Goal: Task Accomplishment & Management: Manage account settings

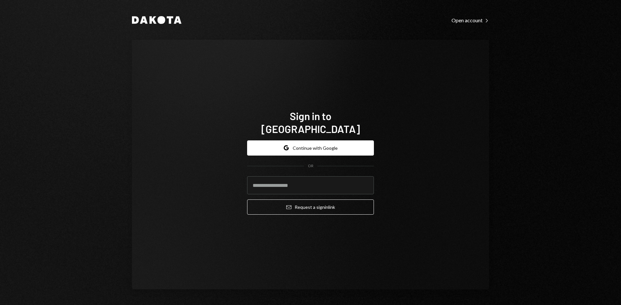
click at [509, 123] on div "Dakota Open account Right Caret Sign in to [GEOGRAPHIC_DATA] Google Continue wi…" at bounding box center [310, 152] width 621 height 305
click at [428, 170] on div "Sign in to [GEOGRAPHIC_DATA] Google Continue with Google OR Email Request a sig…" at bounding box center [310, 165] width 357 height 250
